Goal: Complete application form

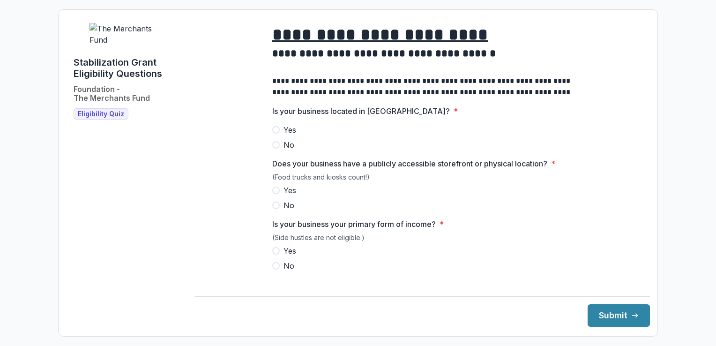
click at [274, 134] on span at bounding box center [275, 129] width 7 height 7
click at [276, 194] on span at bounding box center [275, 189] width 7 height 7
click at [274, 254] on span at bounding box center [275, 250] width 7 height 7
click at [605, 317] on button "Submit" at bounding box center [619, 315] width 62 height 22
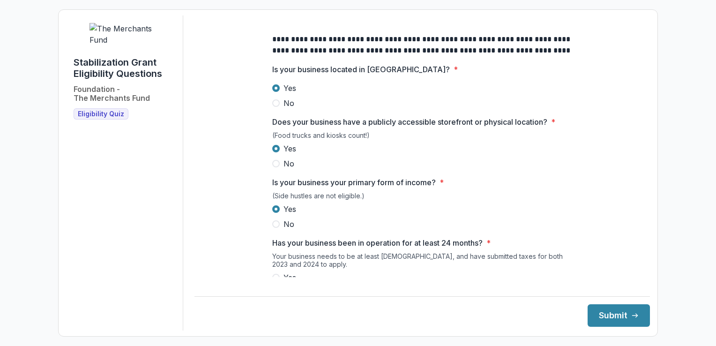
click at [273, 284] on div "**********" at bounding box center [421, 172] width 455 height 315
click at [641, 289] on div "**********" at bounding box center [421, 172] width 455 height 315
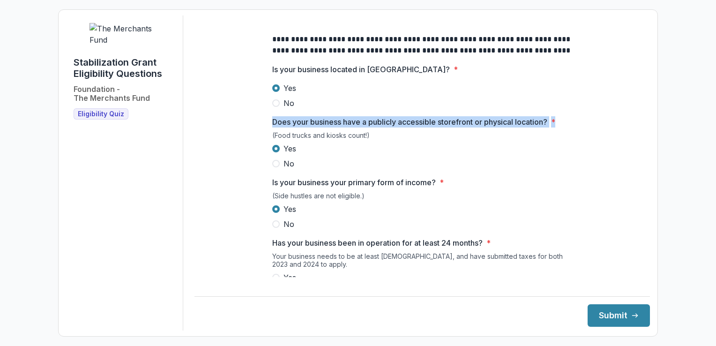
drag, startPoint x: 642, startPoint y: 117, endPoint x: 642, endPoint y: 131, distance: 14.1
click at [642, 131] on div "**********" at bounding box center [421, 172] width 455 height 315
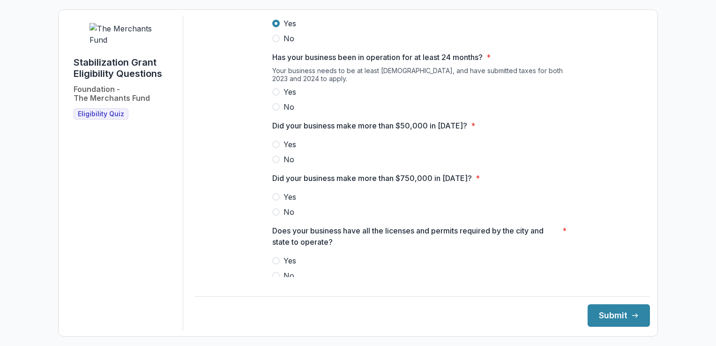
scroll to position [216, 0]
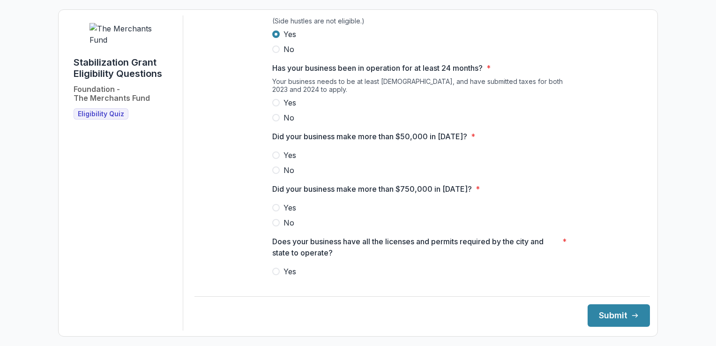
click at [276, 106] on span at bounding box center [275, 102] width 7 height 7
click at [274, 161] on label "Yes" at bounding box center [422, 154] width 300 height 11
click at [277, 226] on span at bounding box center [275, 222] width 7 height 7
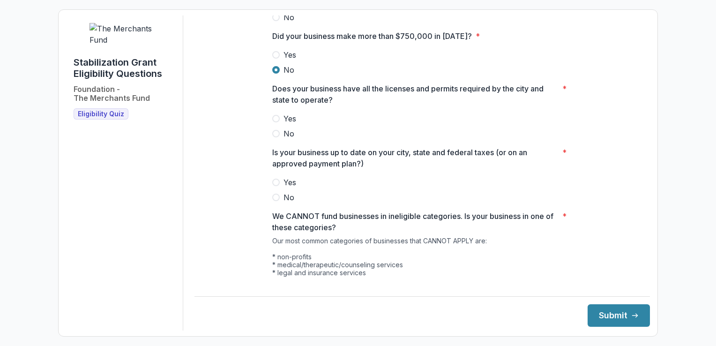
scroll to position [371, 0]
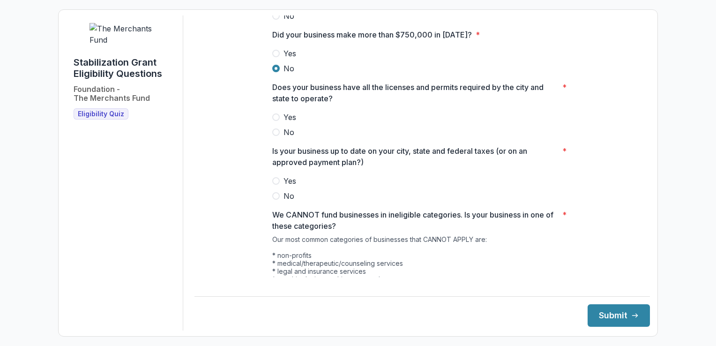
click at [273, 121] on span at bounding box center [275, 116] width 7 height 7
click at [276, 185] on span at bounding box center [275, 180] width 7 height 7
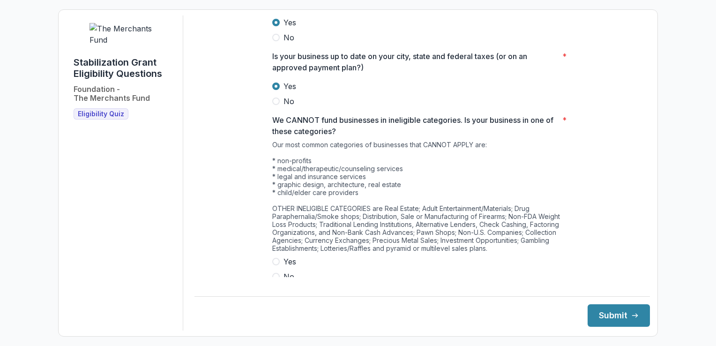
scroll to position [484, 0]
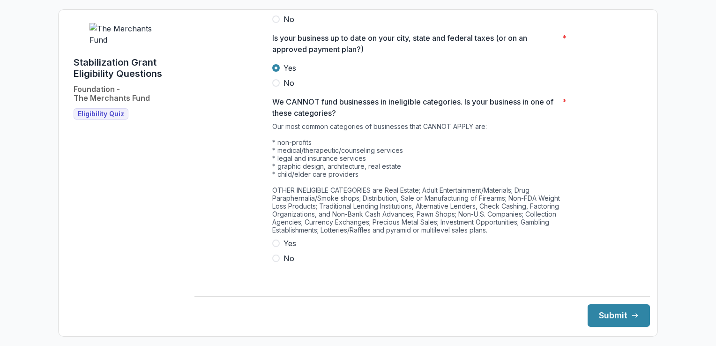
click at [275, 262] on span at bounding box center [275, 257] width 7 height 7
click at [613, 316] on button "Submit" at bounding box center [619, 315] width 62 height 22
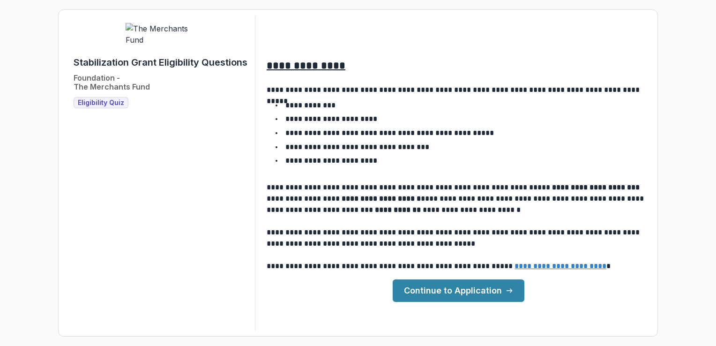
click at [489, 287] on link "Continue to Application" at bounding box center [459, 290] width 132 height 22
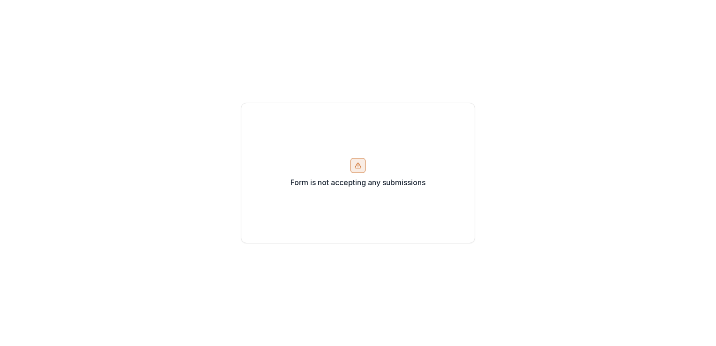
click at [358, 171] on div at bounding box center [357, 165] width 15 height 15
